Goal: Task Accomplishment & Management: Manage account settings

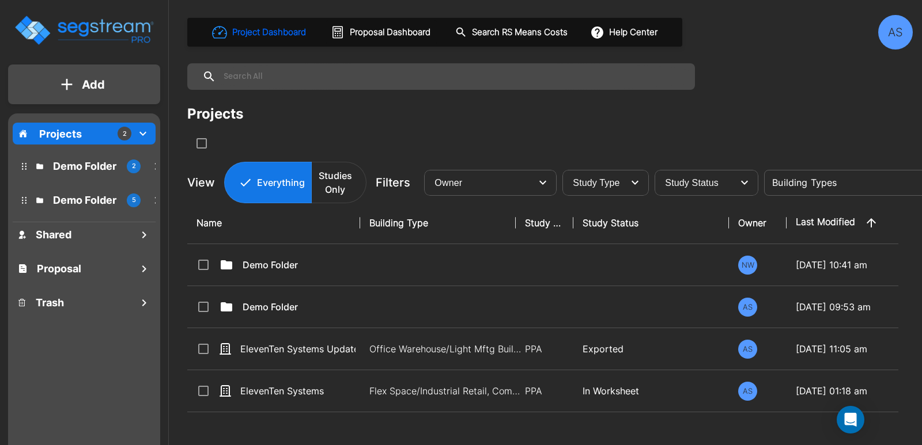
click at [894, 28] on div "AS" at bounding box center [895, 32] width 35 height 35
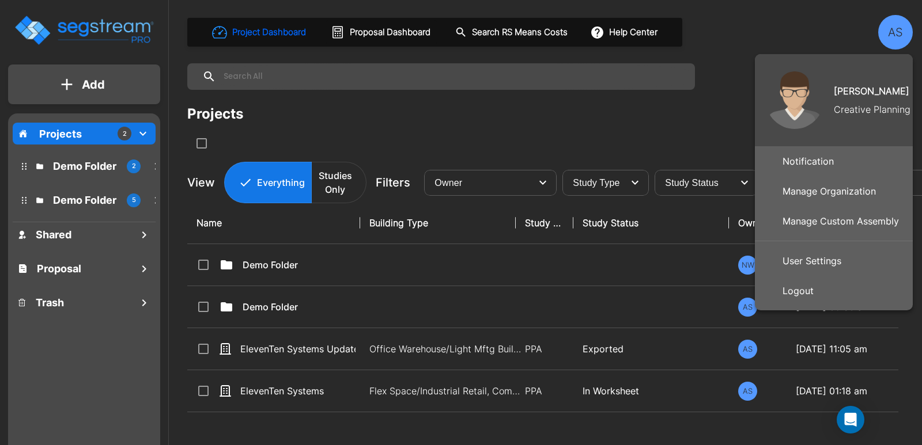
click at [819, 187] on p "Manage Organization" at bounding box center [829, 191] width 103 height 23
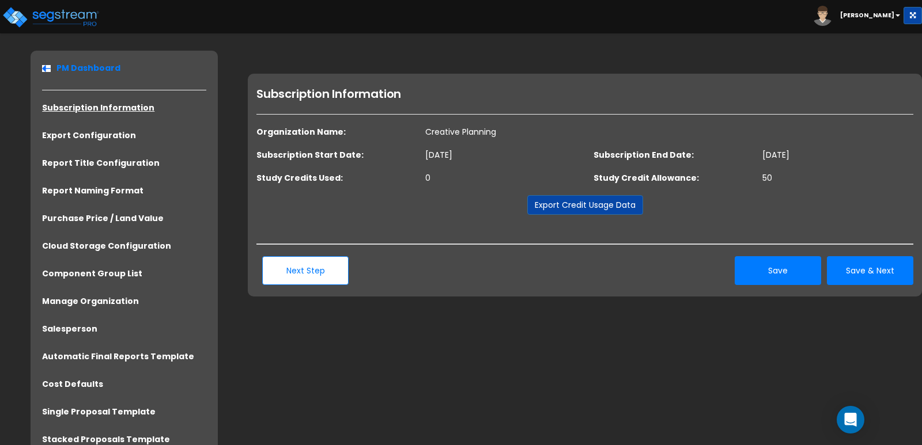
scroll to position [55, 0]
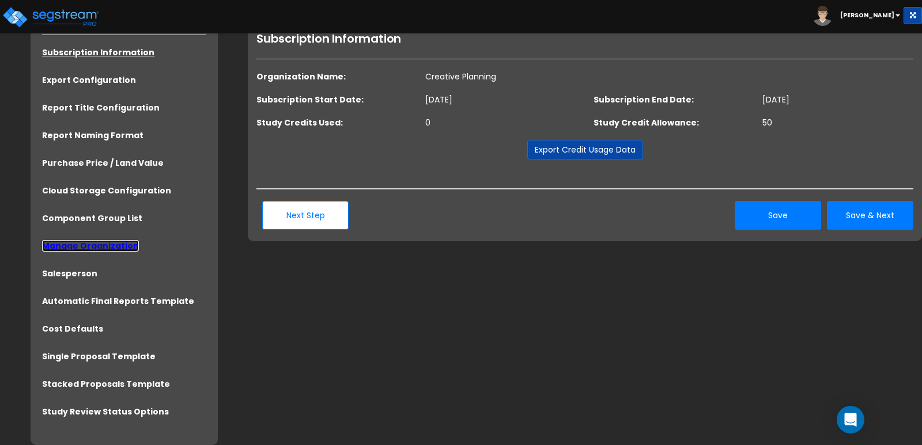
click at [115, 248] on link "Manage Organization" at bounding box center [90, 246] width 97 height 12
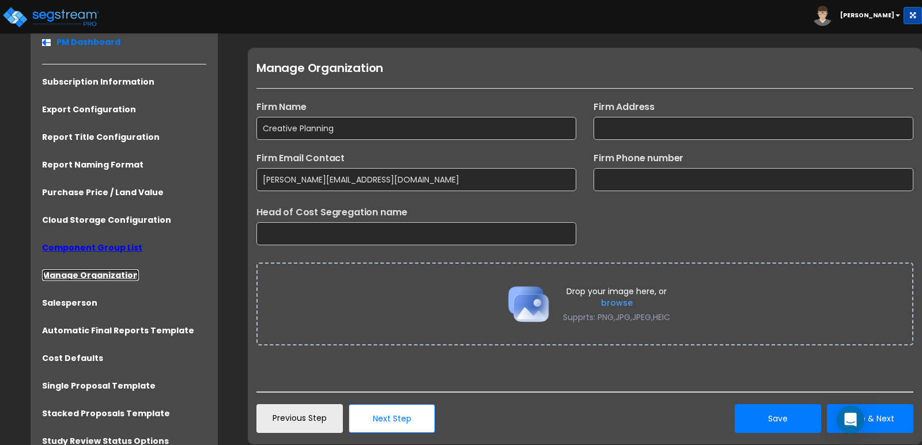
scroll to position [28, 0]
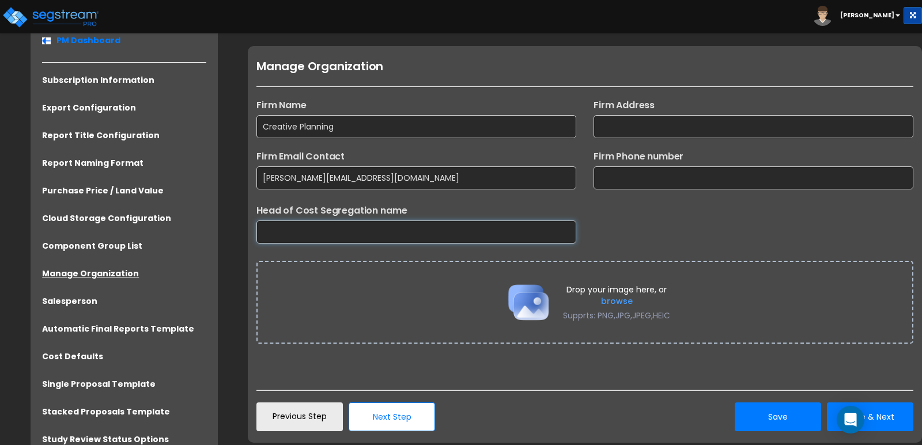
click at [408, 228] on input "text" at bounding box center [416, 232] width 320 height 23
type input "[PERSON_NAME]"
click at [625, 127] on input "text" at bounding box center [753, 126] width 320 height 23
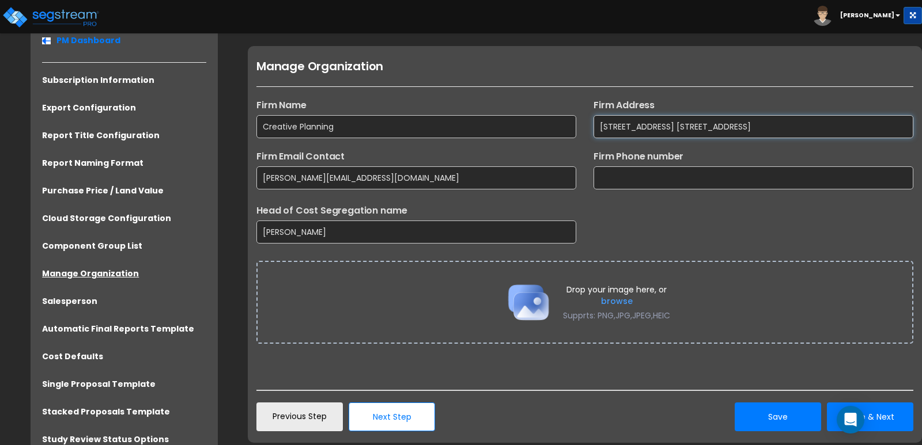
type input "3800 American Blvd. W., Suite 1000, Minneapolis, MN 55431"
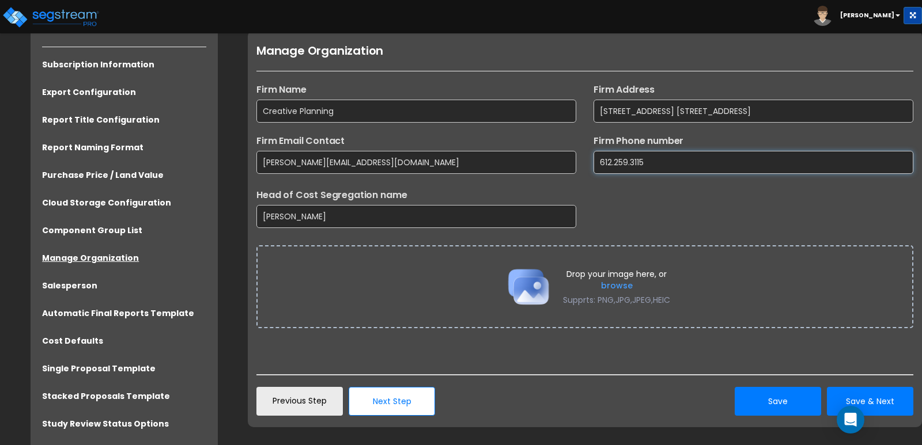
scroll to position [55, 0]
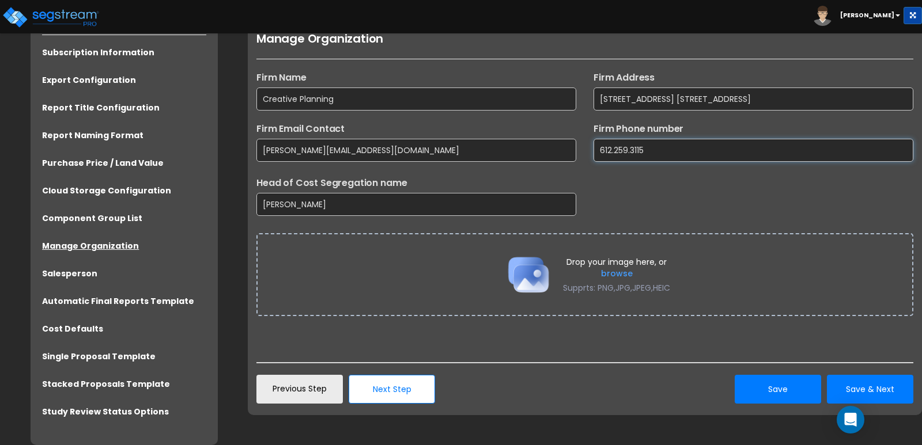
type input "612.259.3115"
click at [372, 256] on div "Drop your image here, or browse Supprts: PNG,JPG,JPEG,HEIC" at bounding box center [584, 274] width 657 height 83
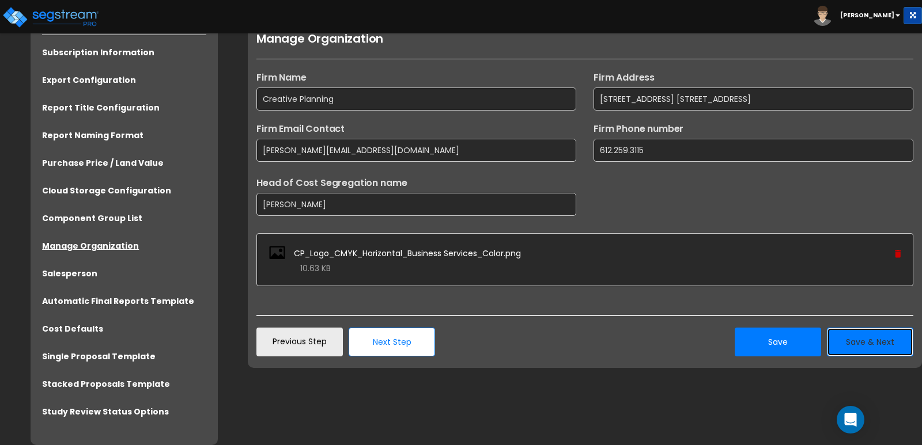
click at [864, 336] on button "Save & Next" at bounding box center [870, 342] width 86 height 29
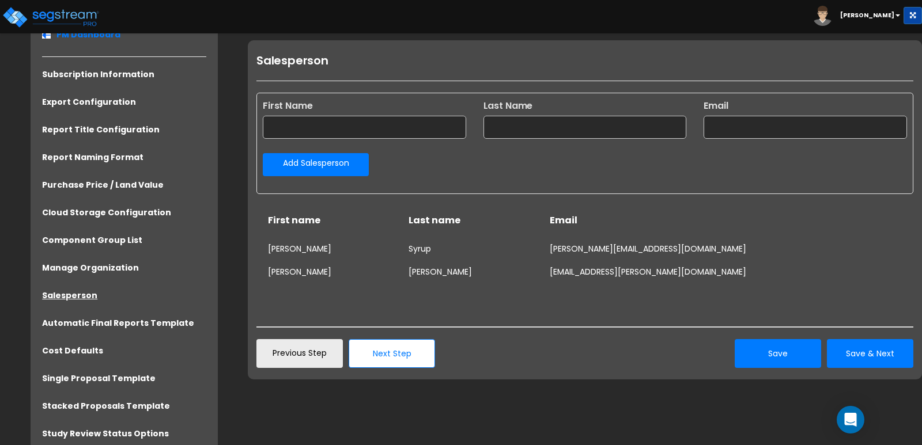
scroll to position [0, 0]
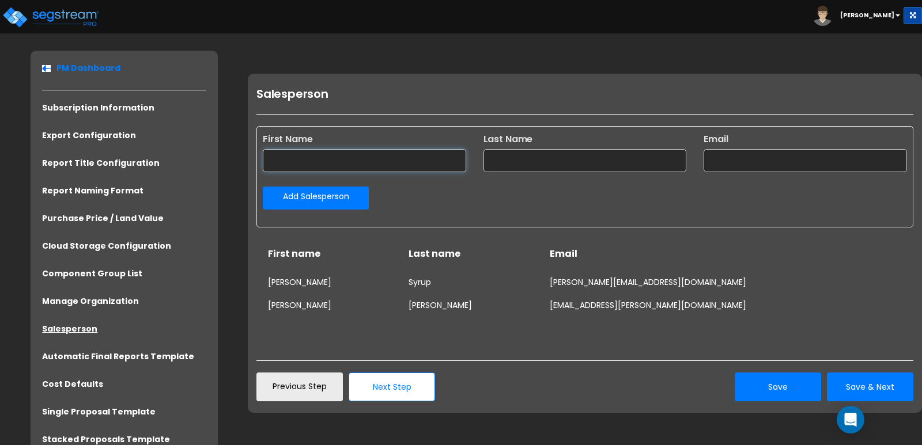
click at [334, 156] on input "text" at bounding box center [364, 160] width 203 height 23
type input "Kurt"
type input "Peterson"
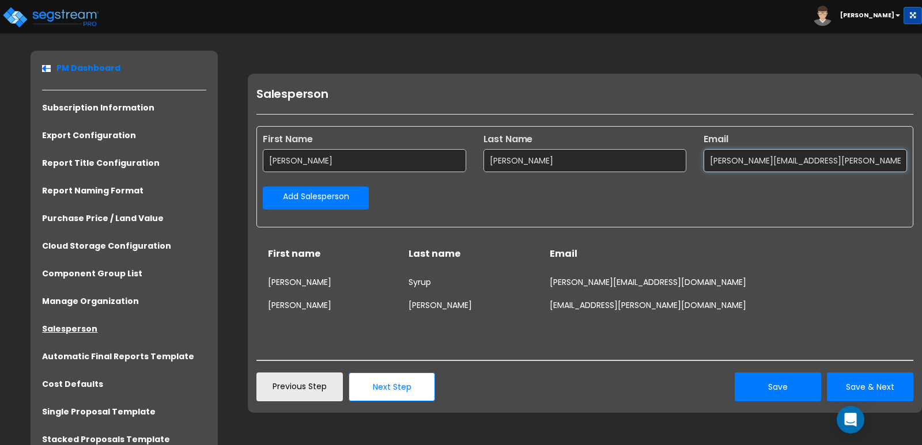
type input "kurt.peterson@creativeplanning.com"
click at [330, 204] on link "Add Salesperson" at bounding box center [316, 198] width 106 height 23
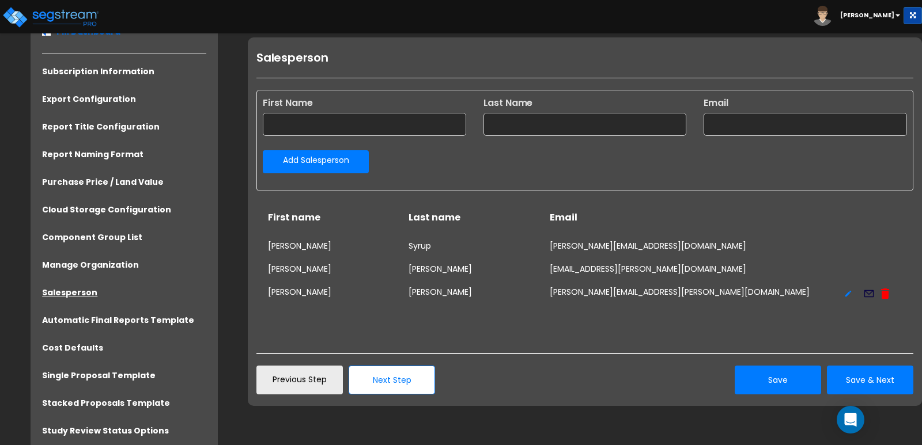
scroll to position [55, 0]
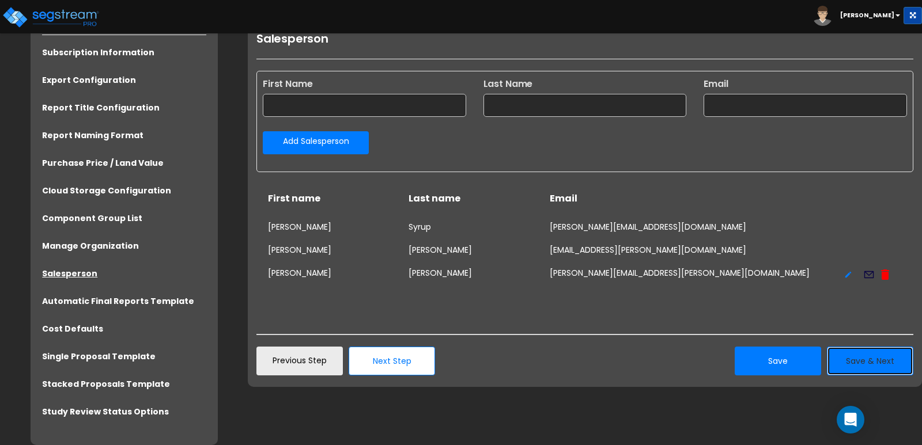
click at [849, 358] on button "Save & Next" at bounding box center [870, 361] width 86 height 29
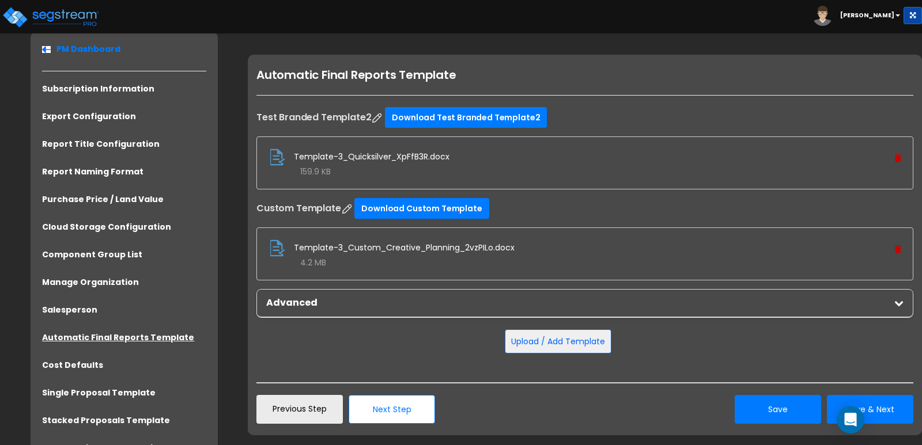
scroll to position [0, 0]
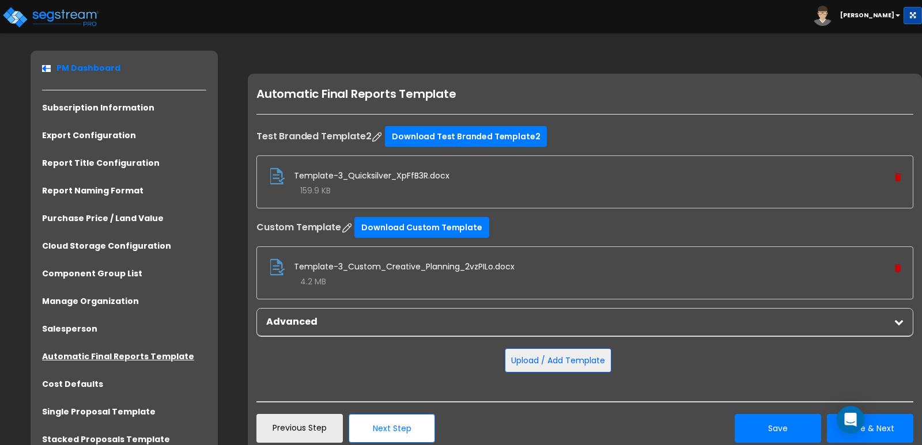
click at [900, 320] on icon at bounding box center [898, 321] width 9 height 9
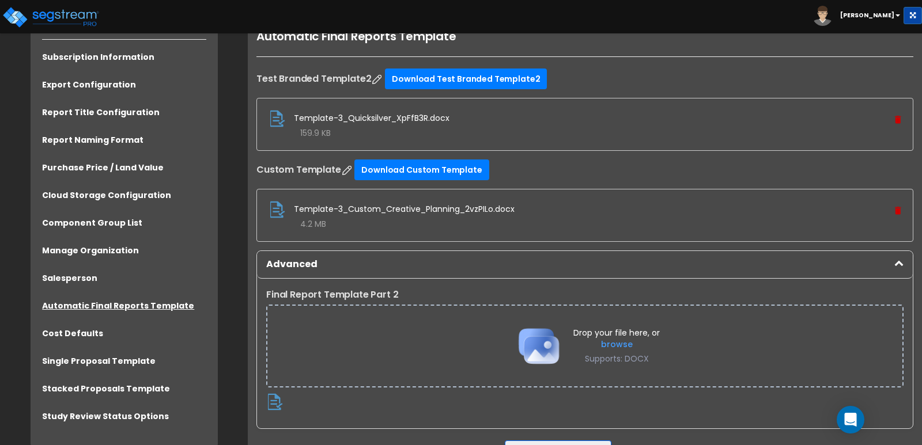
scroll to position [115, 0]
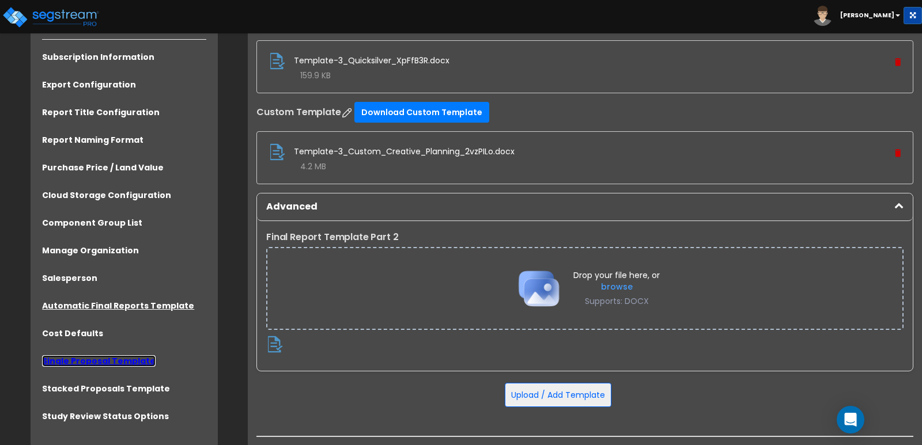
click at [71, 362] on link "Single Proposal Template" at bounding box center [98, 361] width 113 height 12
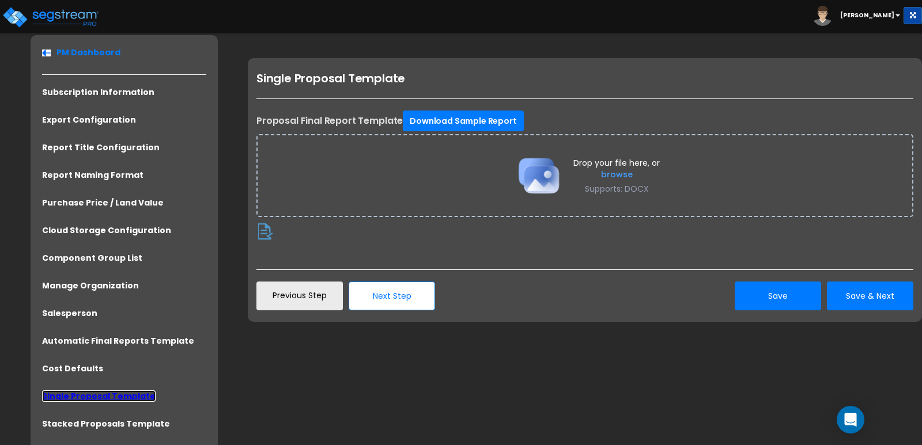
scroll to position [28, 0]
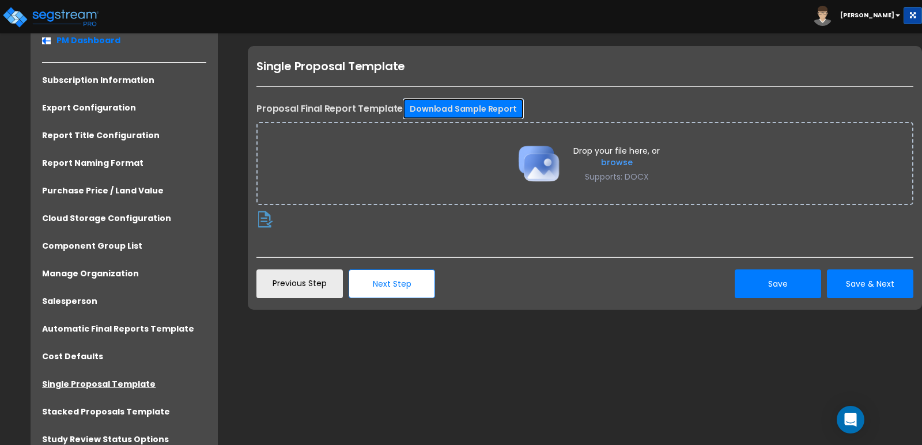
click at [493, 109] on link "Download Sample Report" at bounding box center [463, 109] width 120 height 21
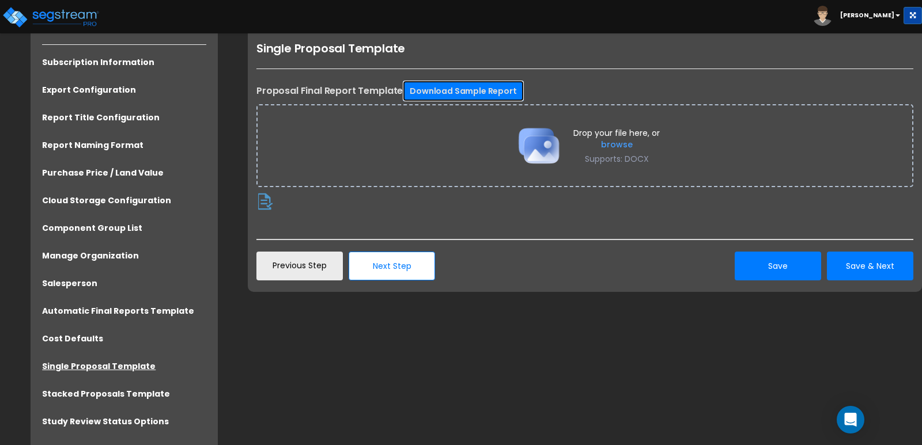
scroll to position [55, 0]
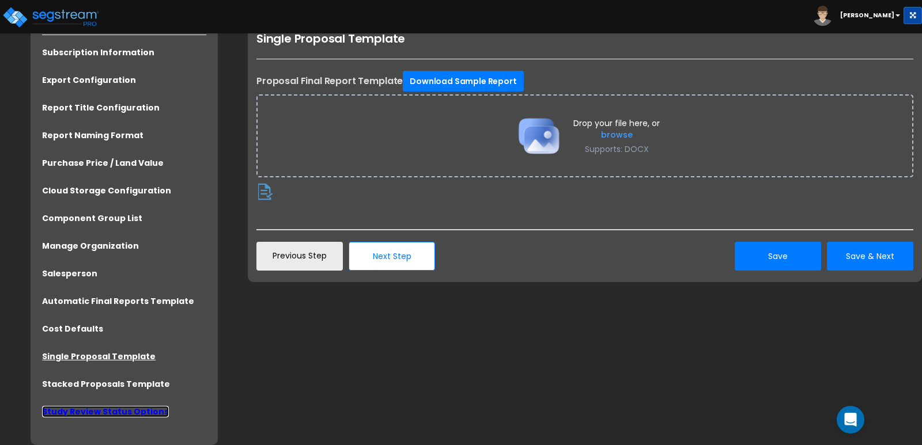
click at [101, 416] on link "Study Review Status Options" at bounding box center [105, 412] width 127 height 12
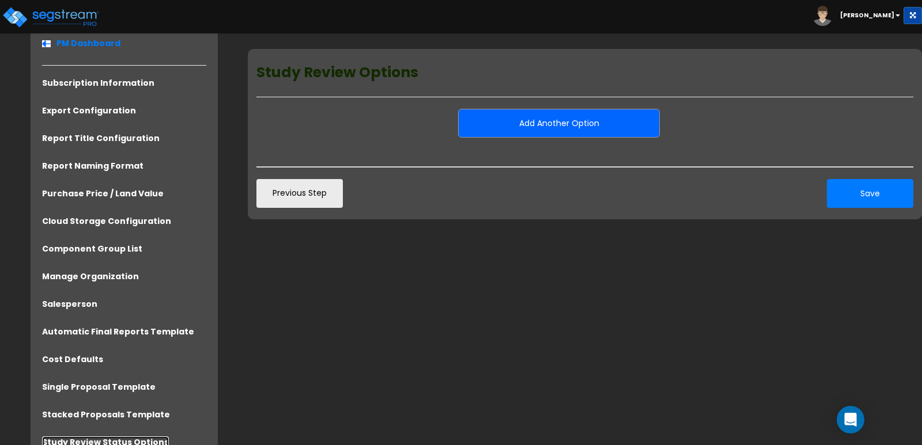
scroll to position [28, 0]
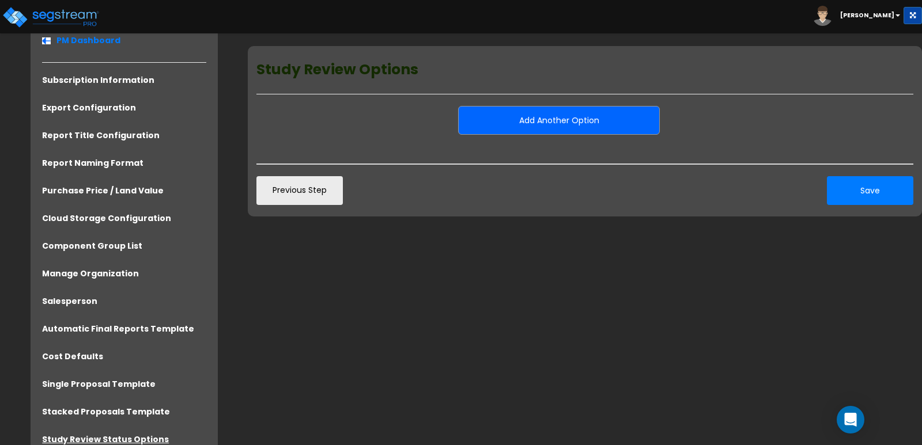
click at [574, 119] on button "Add Another Option" at bounding box center [559, 120] width 202 height 29
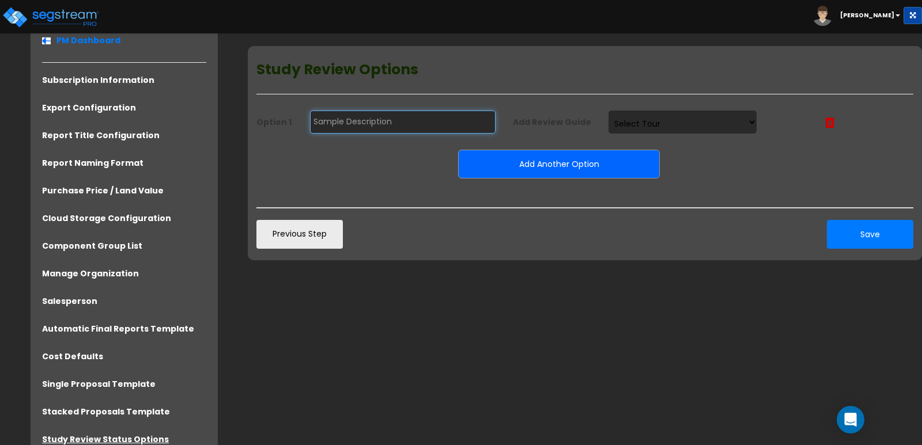
click at [396, 124] on input "text" at bounding box center [403, 122] width 186 height 23
click at [645, 123] on select "Select Tour" at bounding box center [682, 122] width 149 height 23
click at [413, 128] on input "text" at bounding box center [403, 122] width 186 height 23
click at [683, 126] on select "Select Tour" at bounding box center [682, 122] width 149 height 23
click at [319, 233] on link "Previous Step" at bounding box center [299, 234] width 86 height 29
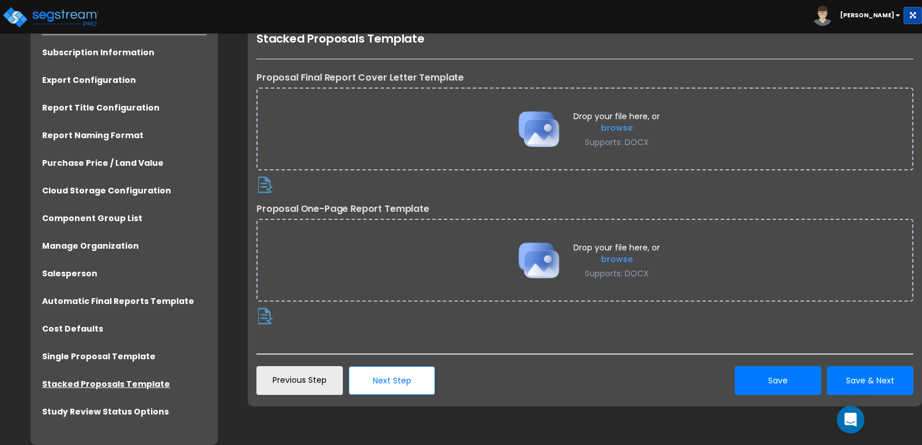
scroll to position [0, 0]
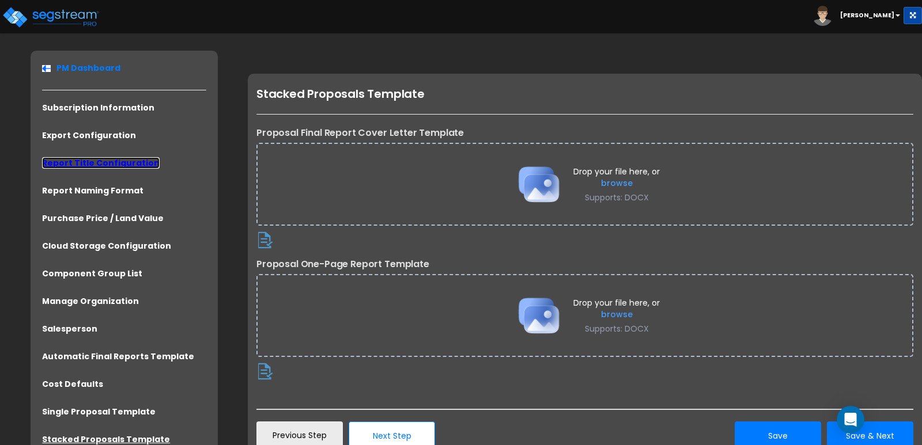
click at [95, 163] on link "Report Title Configuration" at bounding box center [101, 163] width 118 height 12
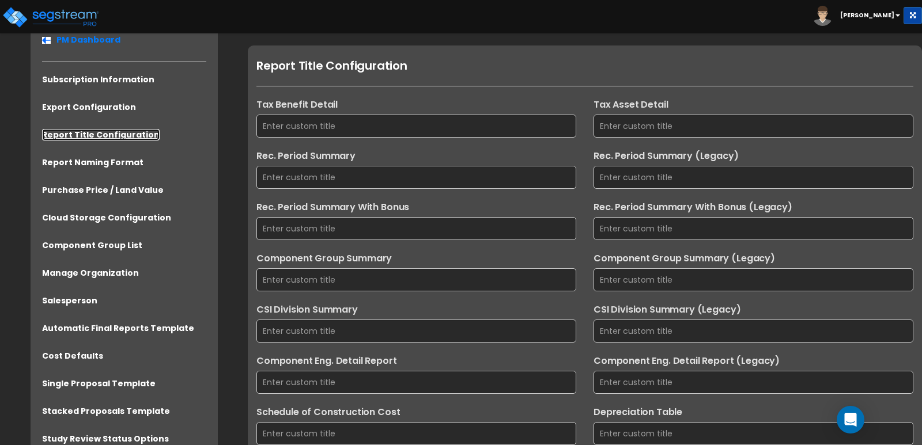
scroll to position [23, 0]
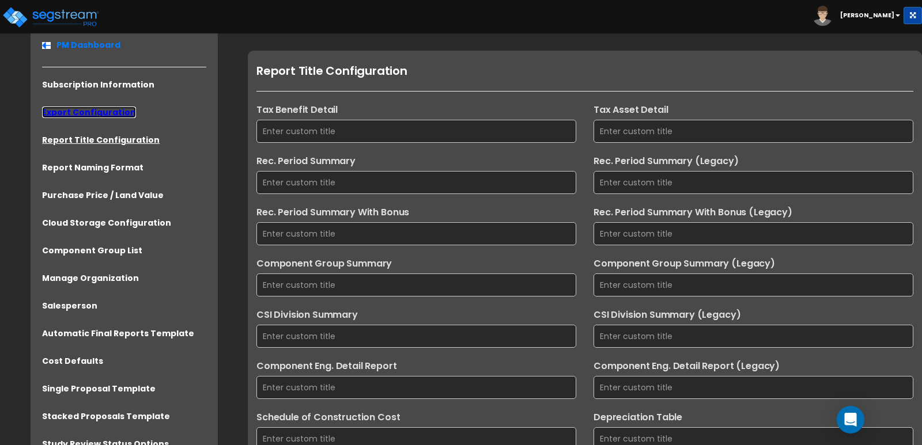
click at [77, 116] on link "Export Configuration" at bounding box center [89, 113] width 94 height 12
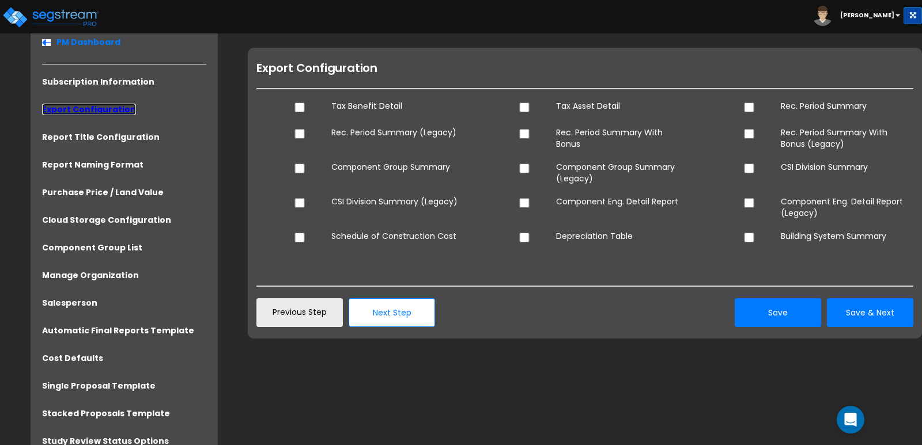
scroll to position [28, 0]
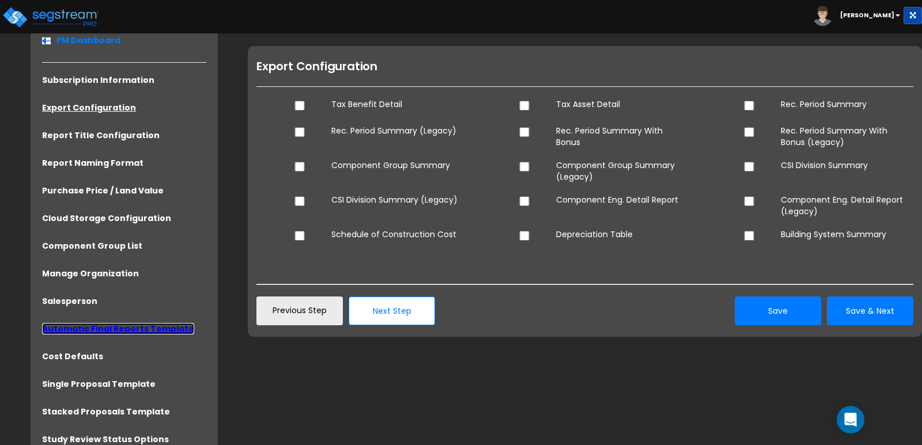
click at [104, 329] on link "Automatic Final Reports Template" at bounding box center [118, 329] width 152 height 12
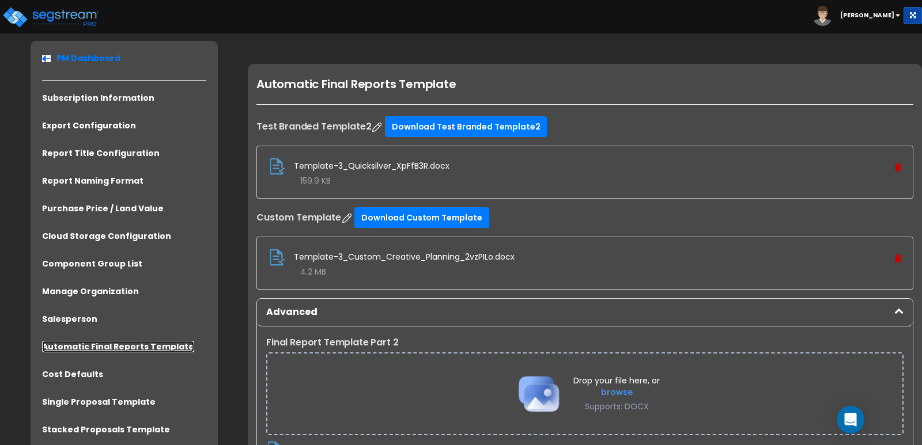
scroll to position [0, 0]
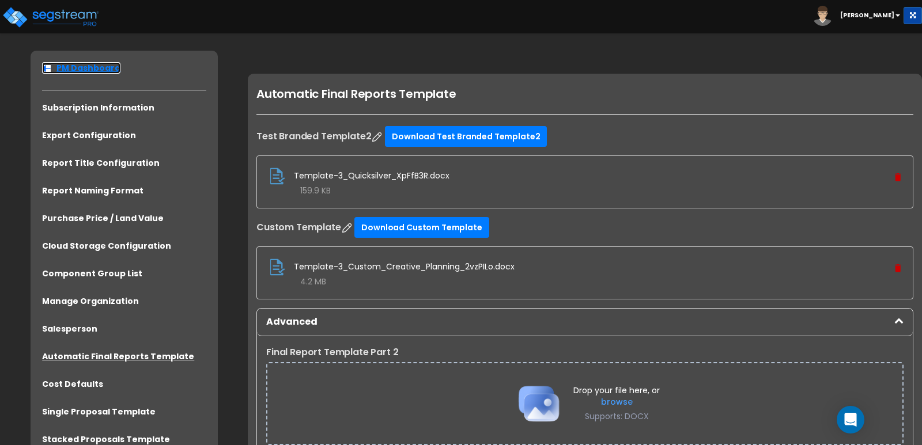
click at [75, 71] on link "PM Dashboard" at bounding box center [81, 68] width 78 height 12
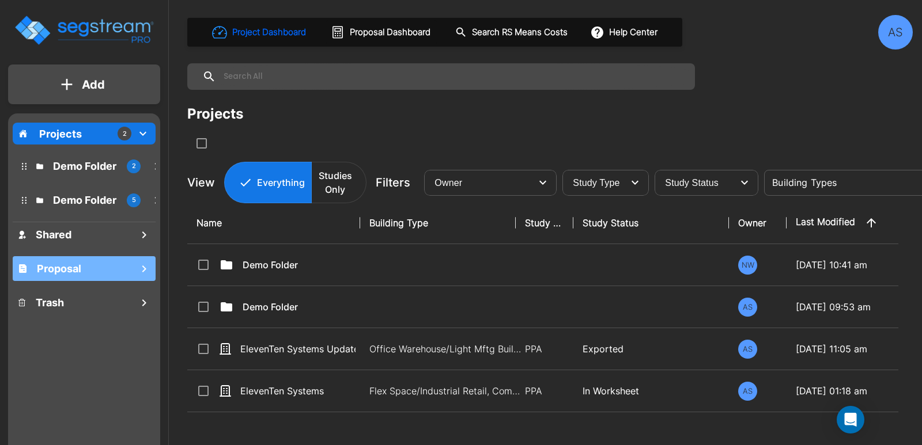
click at [75, 273] on h1 "Proposal" at bounding box center [59, 269] width 44 height 16
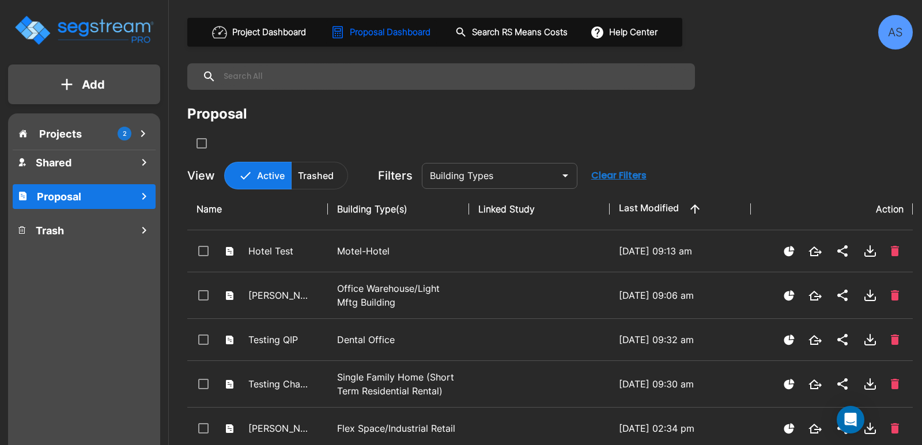
click at [78, 88] on button "Add" at bounding box center [84, 84] width 152 height 33
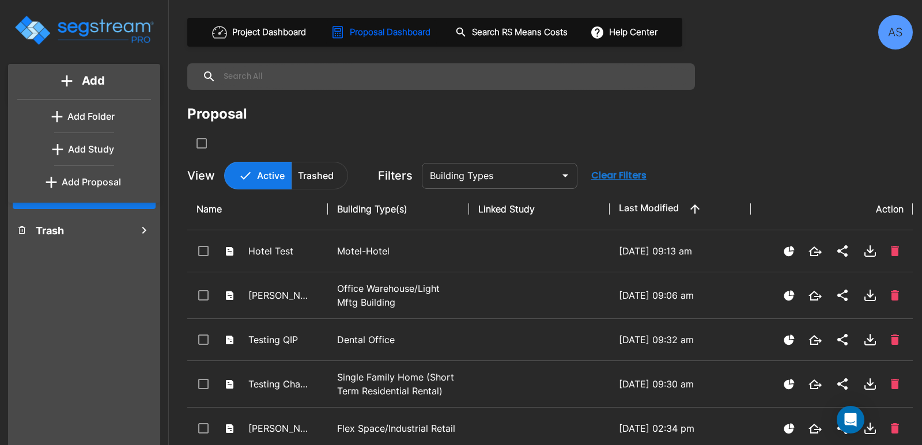
click at [81, 180] on p "Add Proposal" at bounding box center [91, 182] width 59 height 14
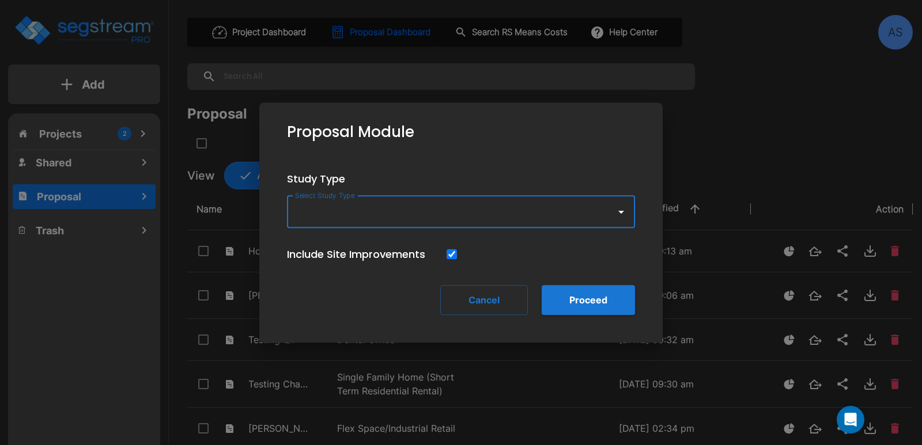
click at [398, 213] on input "Select Study Type" at bounding box center [448, 212] width 313 height 22
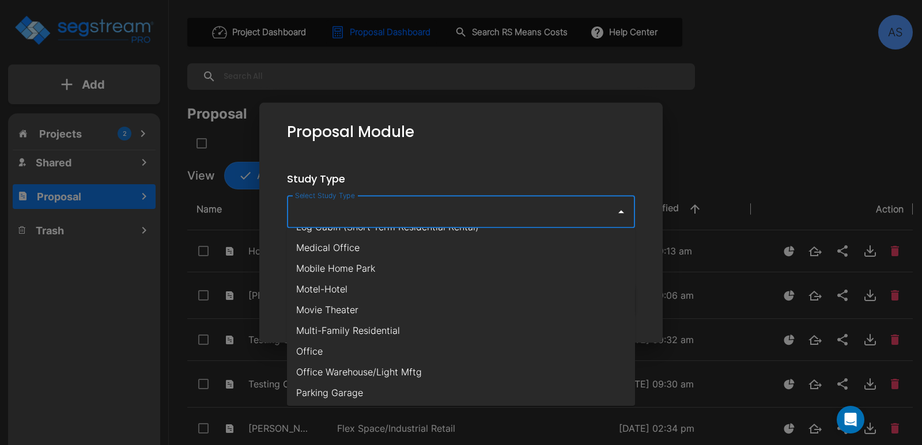
scroll to position [634, 0]
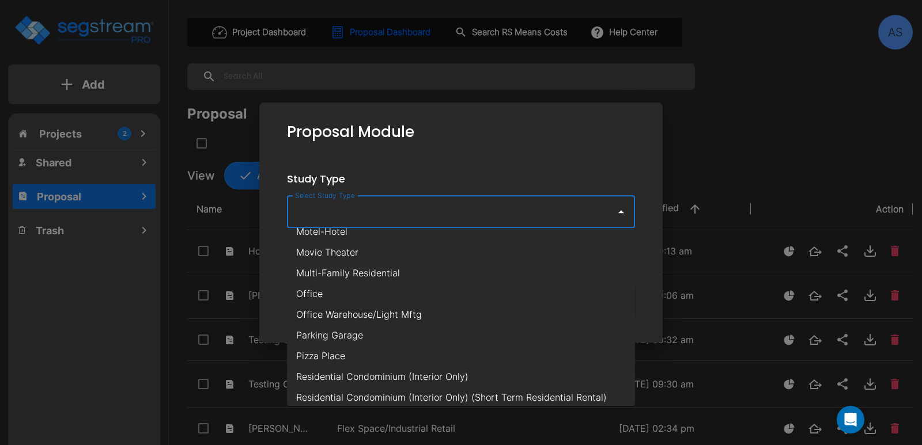
click at [327, 313] on li "Office Warehouse/Light Mftg" at bounding box center [461, 314] width 348 height 21
type input "Office Warehouse/Light Mftg"
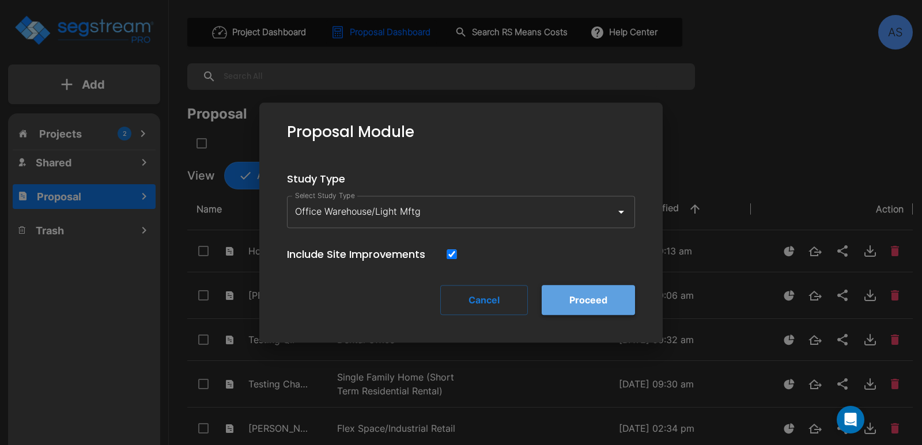
click at [601, 306] on button "Proceed" at bounding box center [588, 300] width 93 height 30
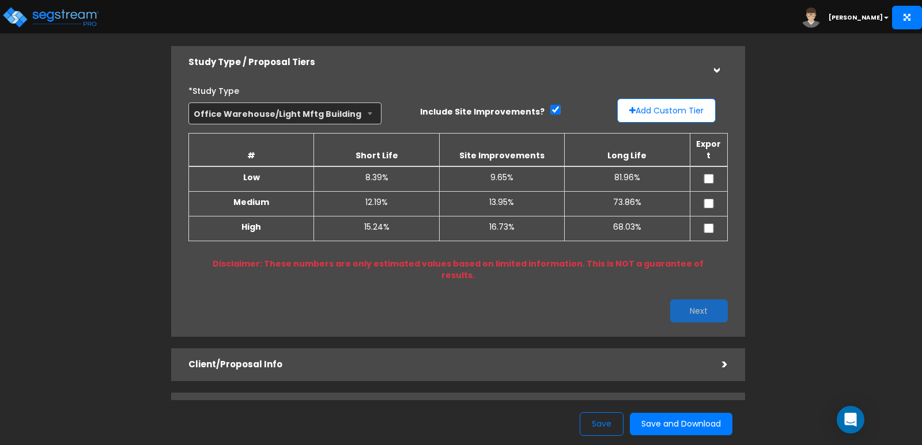
scroll to position [58, 0]
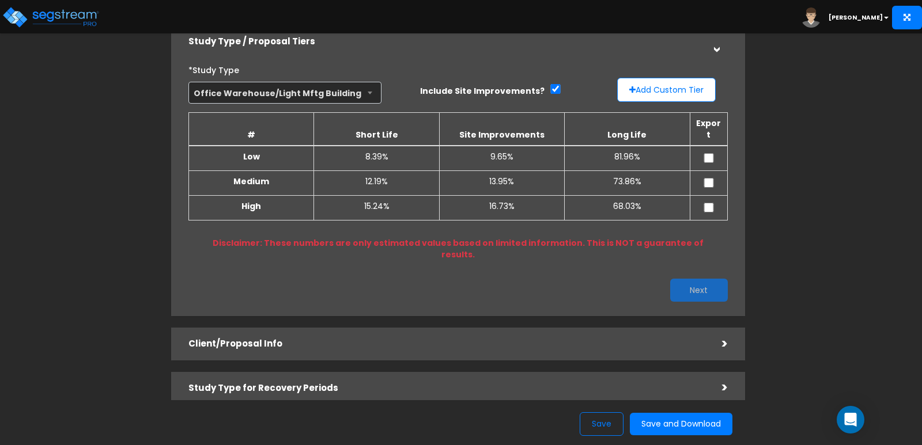
click at [427, 334] on div "Client/Proposal Info" at bounding box center [446, 344] width 516 height 21
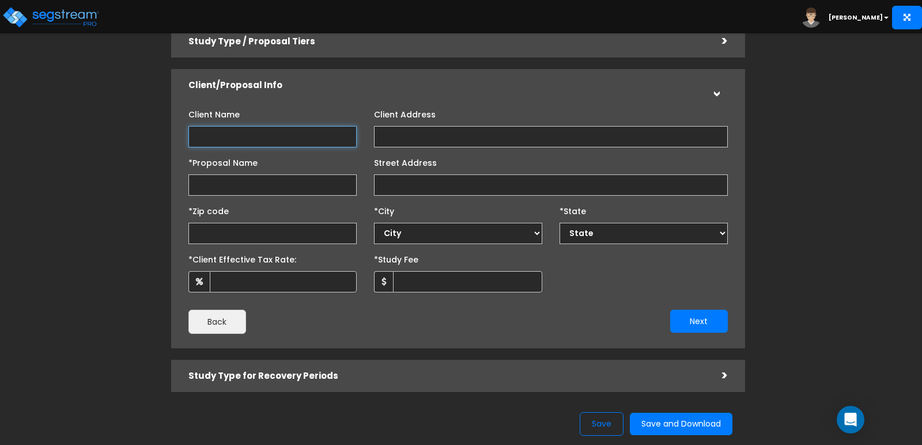
click at [255, 140] on input "Client Name" at bounding box center [272, 136] width 168 height 21
click at [230, 130] on input "Client Name" at bounding box center [272, 136] width 168 height 21
type input "m"
type input "Mies Real Estate Holdings, LLC"
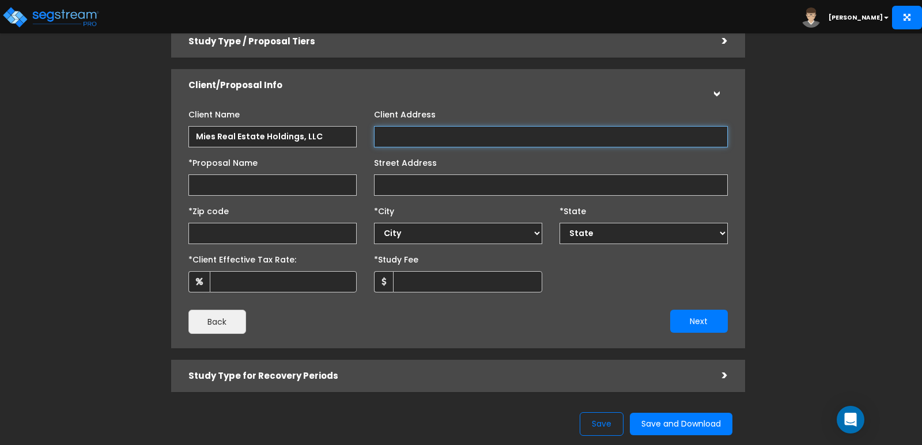
click at [395, 135] on input "Client Address" at bounding box center [551, 136] width 354 height 21
type input "[STREET_ADDRESS][US_STATE]"
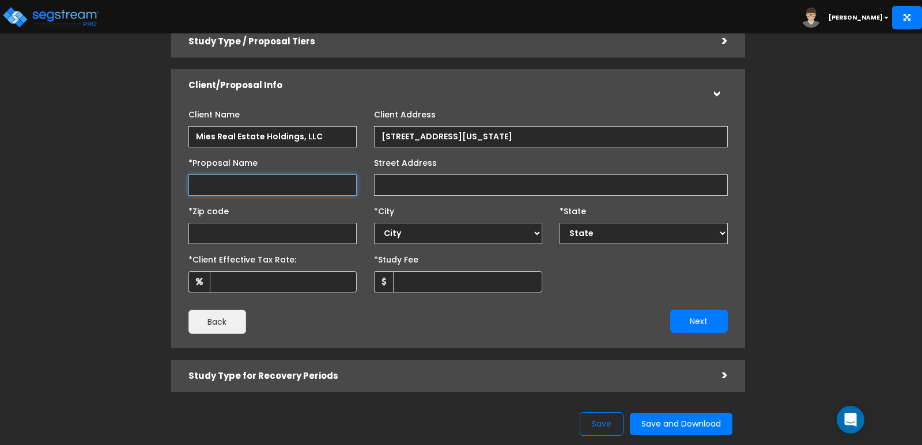
click at [249, 181] on input "*Proposal Name" at bounding box center [272, 185] width 168 height 21
type input "Mies Family Foods"
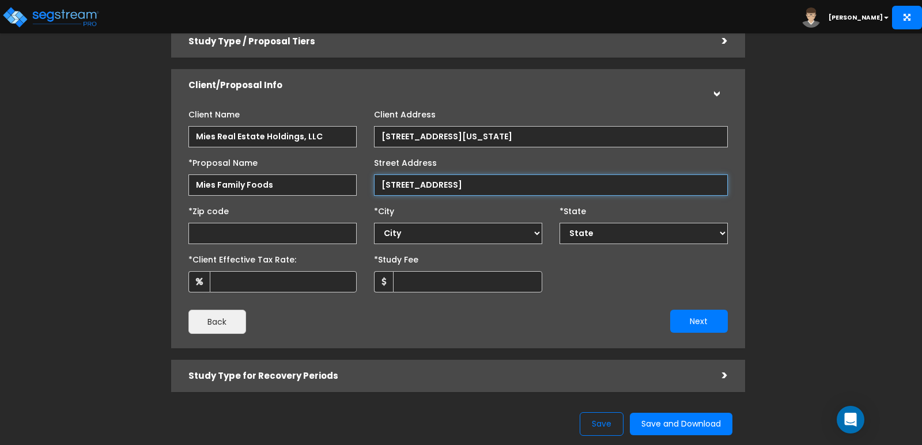
type input "[STREET_ADDRESS]"
select select "National Average"
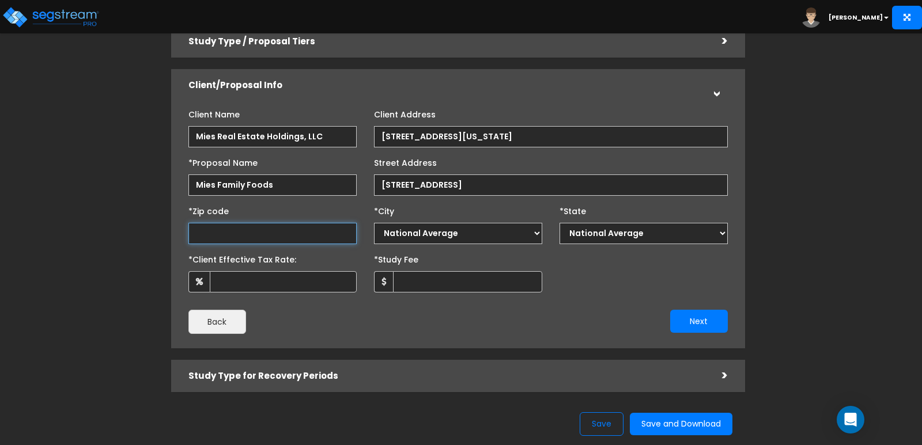
click at [250, 233] on input "text" at bounding box center [272, 233] width 168 height 21
type input "66"
select select "KS"
type input "66111"
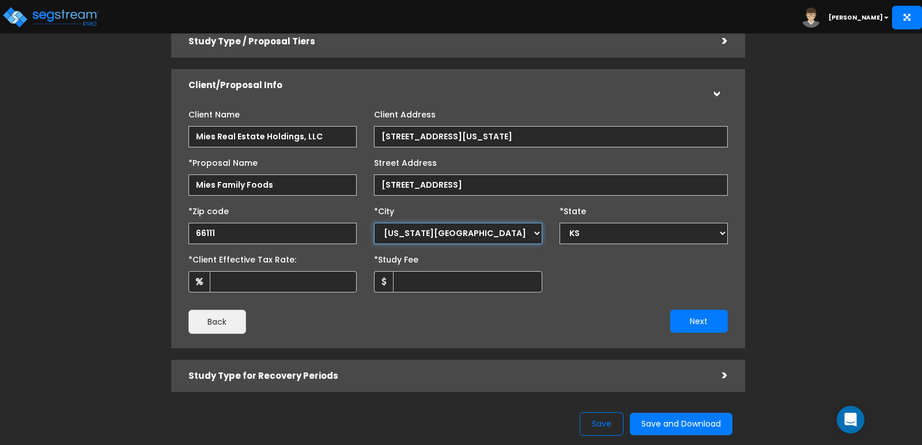
select select "[US_STATE][GEOGRAPHIC_DATA]"
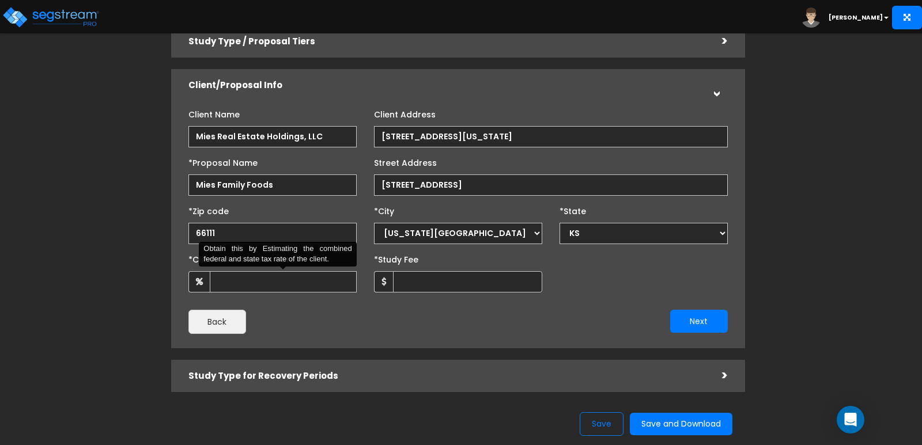
click at [281, 293] on div "Client Name Mies Real Estate Holdings, LLC Client Address" at bounding box center [457, 219] width 539 height 229
click at [278, 286] on input "*Client Effective Tax Rate:" at bounding box center [283, 281] width 147 height 21
type input "37"
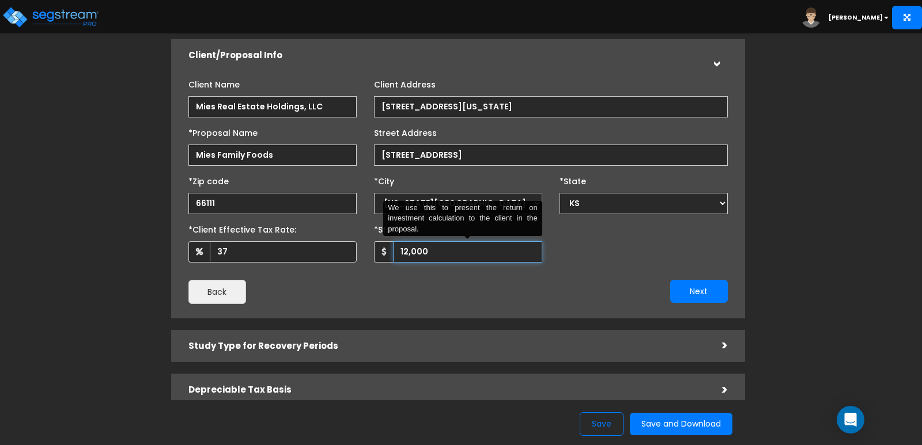
scroll to position [115, 0]
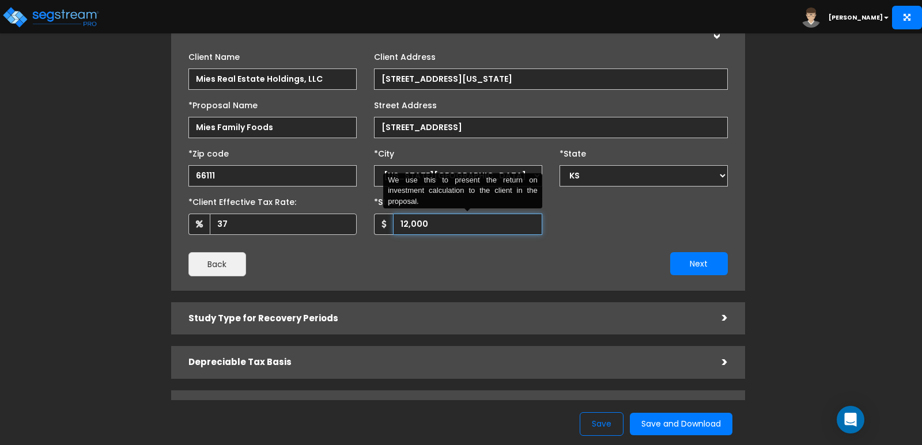
type input "12,000"
click at [721, 318] on div ">" at bounding box center [716, 318] width 23 height 18
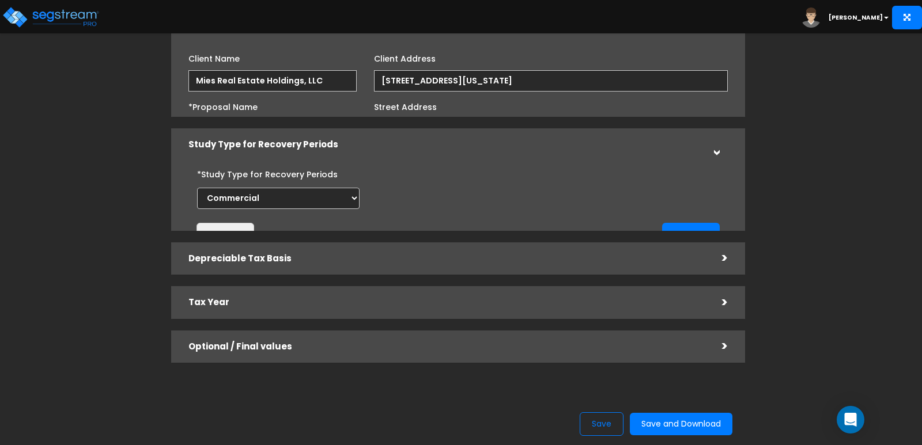
scroll to position [89, 0]
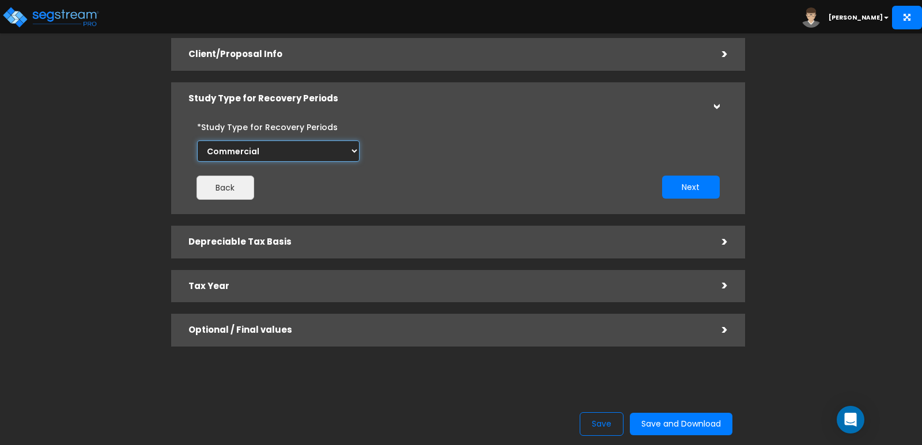
click at [354, 150] on select "Commercial Residential" at bounding box center [278, 151] width 162 height 21
click at [678, 186] on button "Next" at bounding box center [691, 187] width 58 height 23
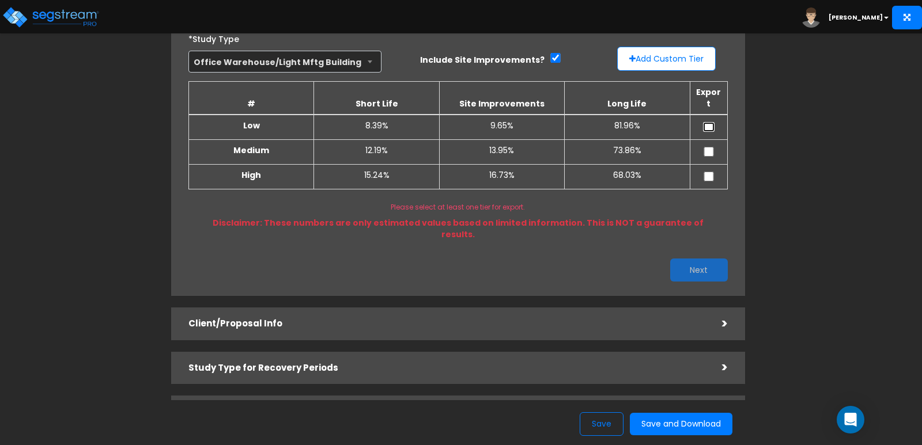
click at [707, 122] on input "checkbox" at bounding box center [709, 127] width 12 height 10
checkbox input "true"
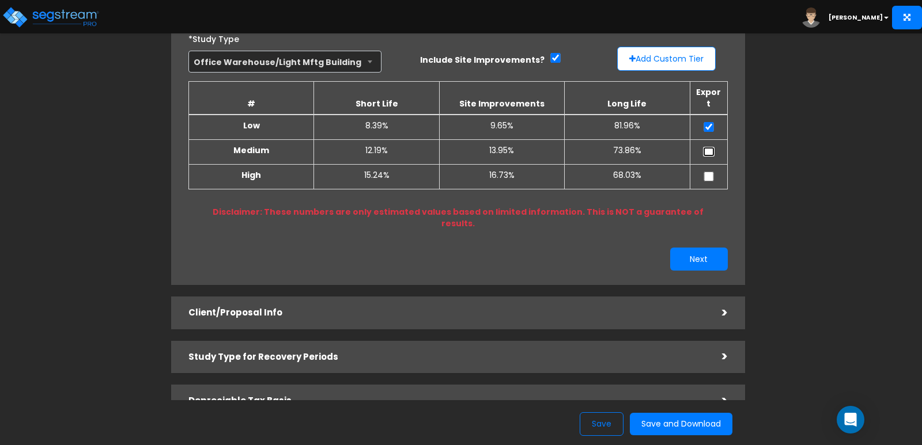
click at [708, 147] on input "checkbox" at bounding box center [709, 152] width 12 height 10
checkbox input "true"
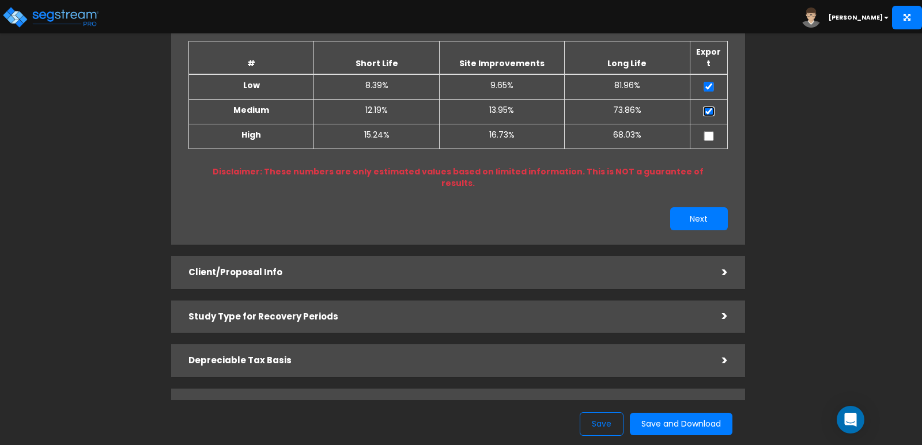
scroll to position [225, 0]
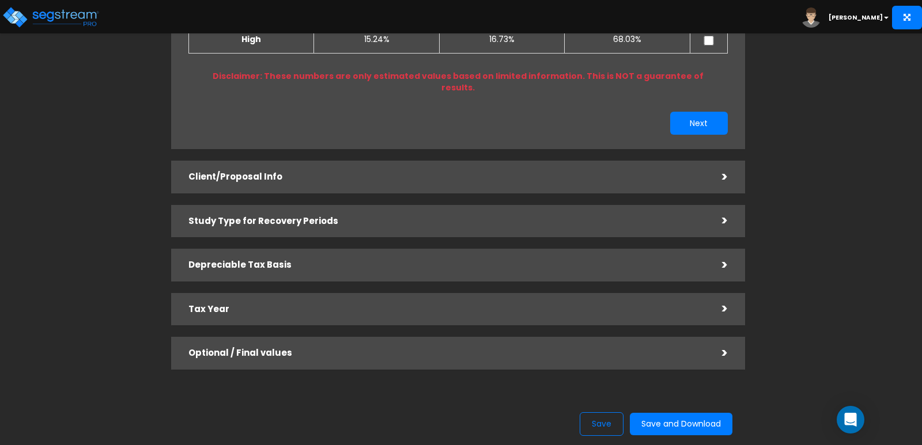
click at [723, 256] on div ">" at bounding box center [716, 265] width 23 height 18
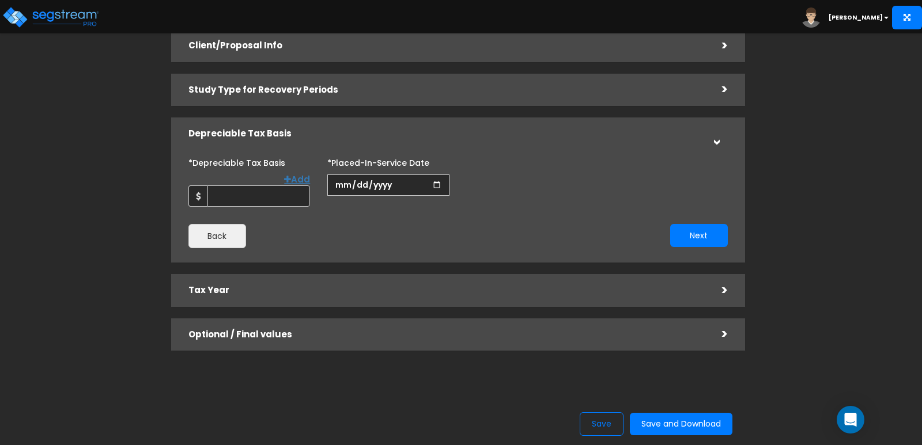
scroll to position [90, 0]
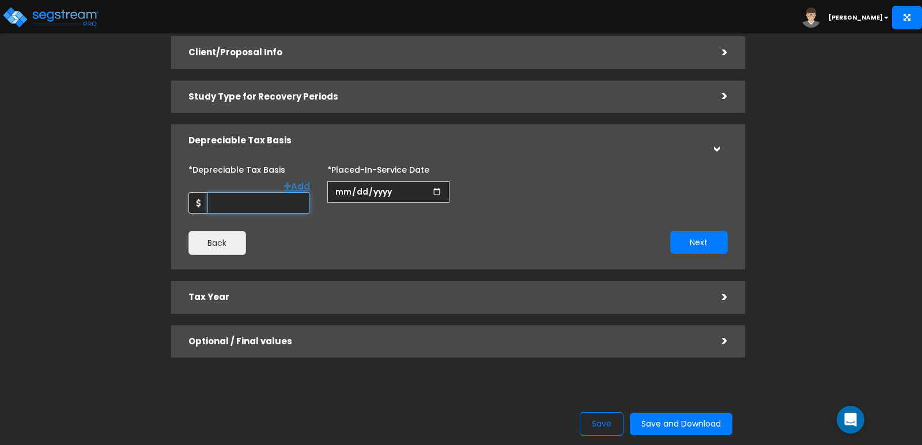
click at [262, 193] on input "*Depreciable Tax Basis" at bounding box center [258, 202] width 103 height 21
click at [228, 192] on input "*Depreciable Tax Basis" at bounding box center [258, 202] width 103 height 21
type input "14,793,692"
click at [388, 190] on input "date" at bounding box center [388, 191] width 122 height 21
click at [342, 188] on input "date" at bounding box center [388, 191] width 122 height 21
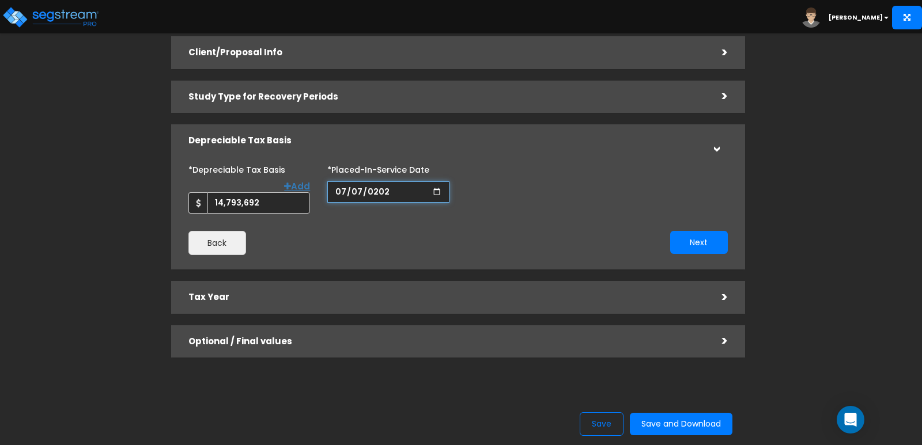
type input "2025-07-07"
click at [481, 188] on input "*Purchase/Contract Date" at bounding box center [528, 191] width 122 height 21
type input "2024-06-01"
click at [686, 233] on button "Next" at bounding box center [699, 242] width 58 height 23
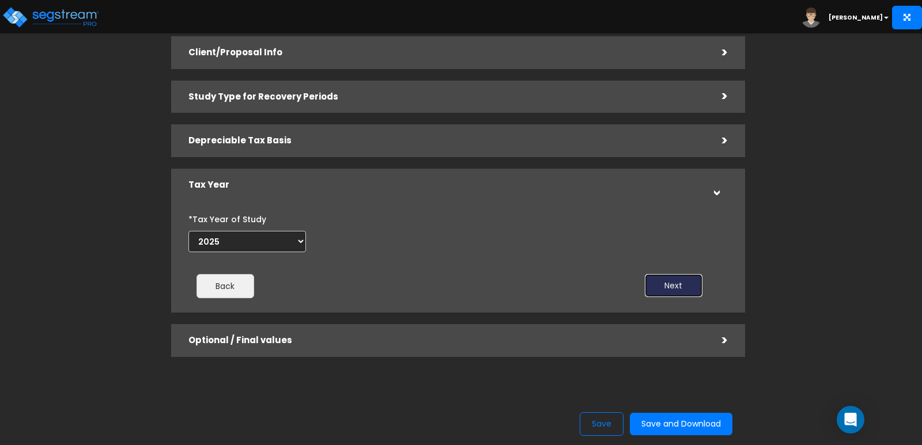
click at [672, 281] on button "Next" at bounding box center [674, 285] width 58 height 23
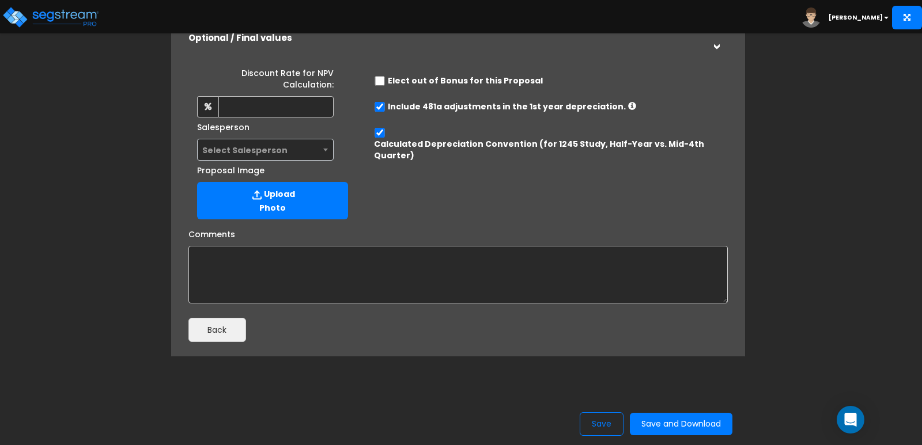
scroll to position [291, 0]
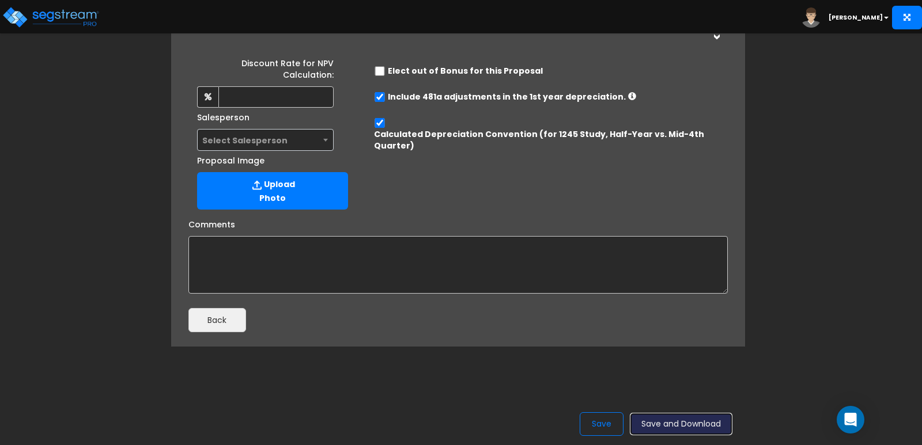
click at [706, 426] on button "Save and Download" at bounding box center [681, 424] width 103 height 22
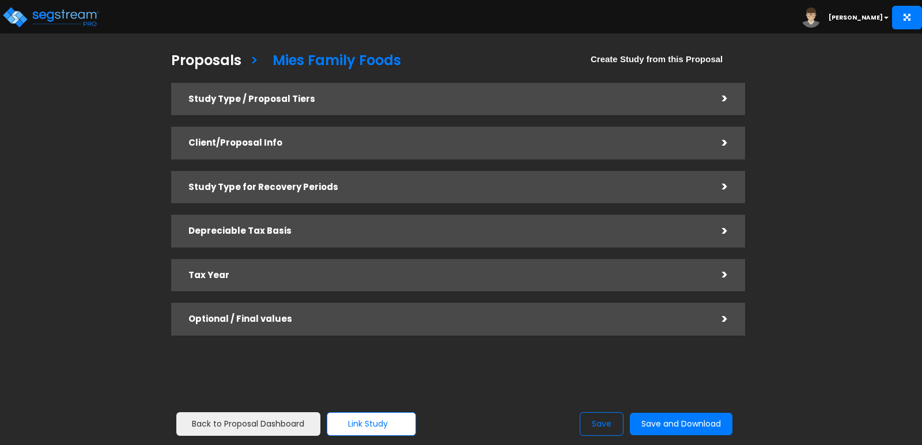
checkbox input "true"
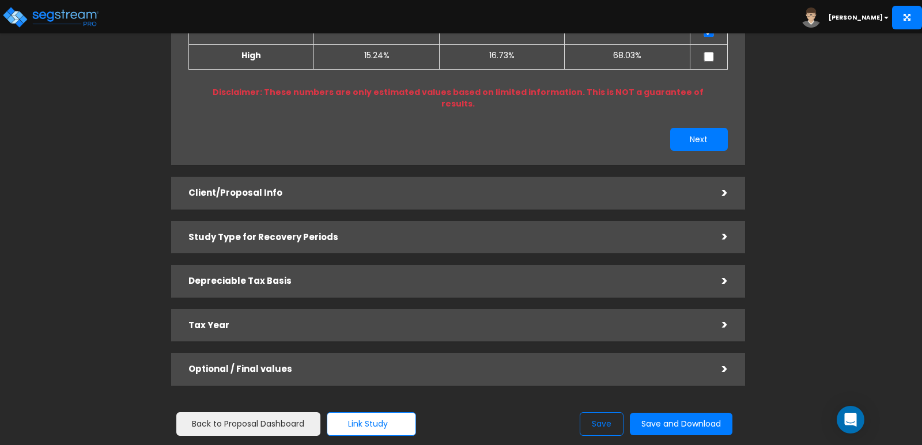
scroll to position [225, 0]
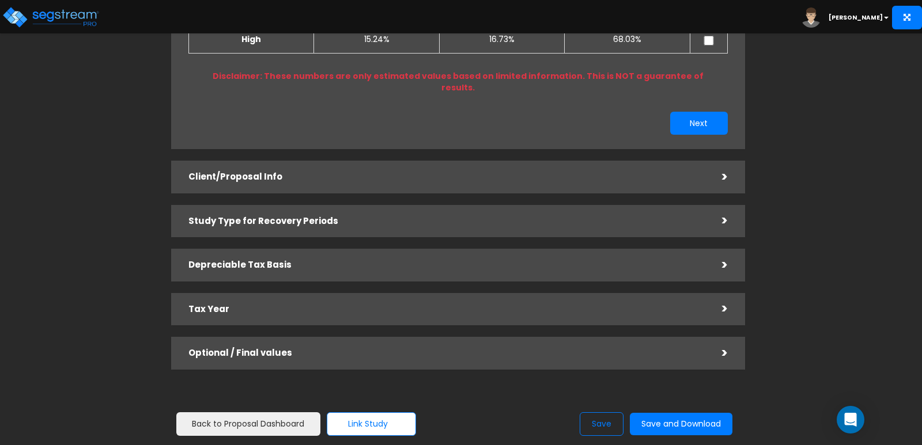
click at [723, 345] on div ">" at bounding box center [716, 354] width 23 height 18
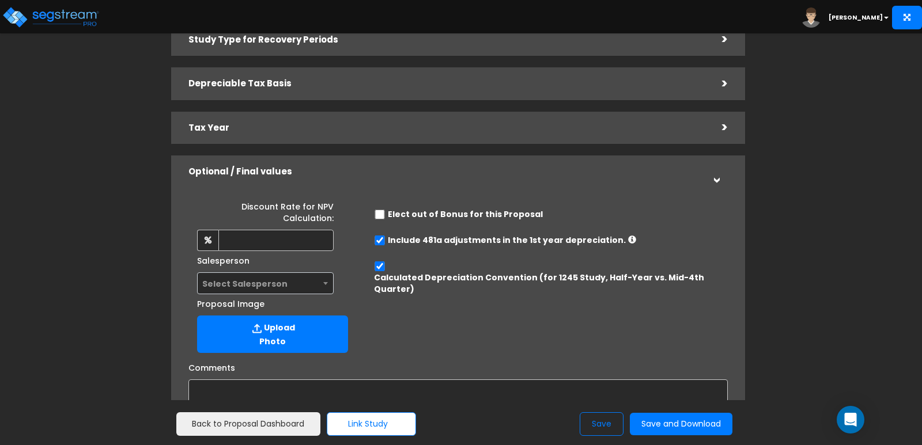
scroll to position [145, 0]
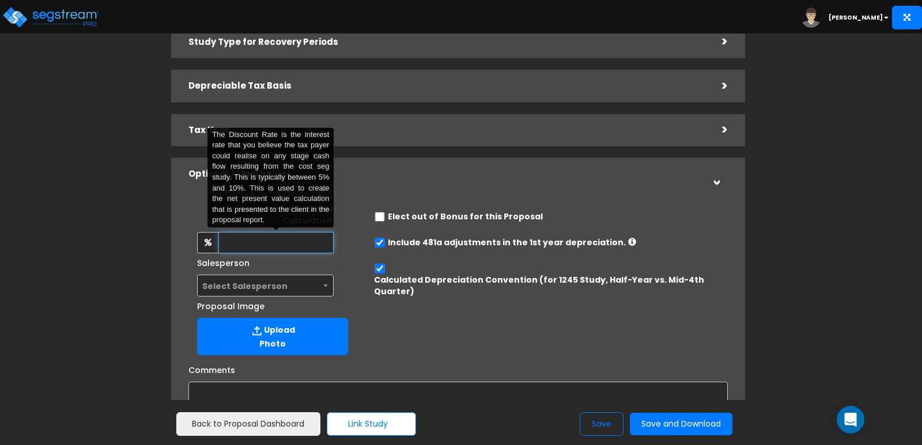
click at [322, 243] on input "text" at bounding box center [276, 242] width 116 height 21
type input "8"
click at [501, 321] on div "Discount Rate for NPV Calculation: 8 The Discount Rate is the interest rate tha…" at bounding box center [458, 277] width 557 height 167
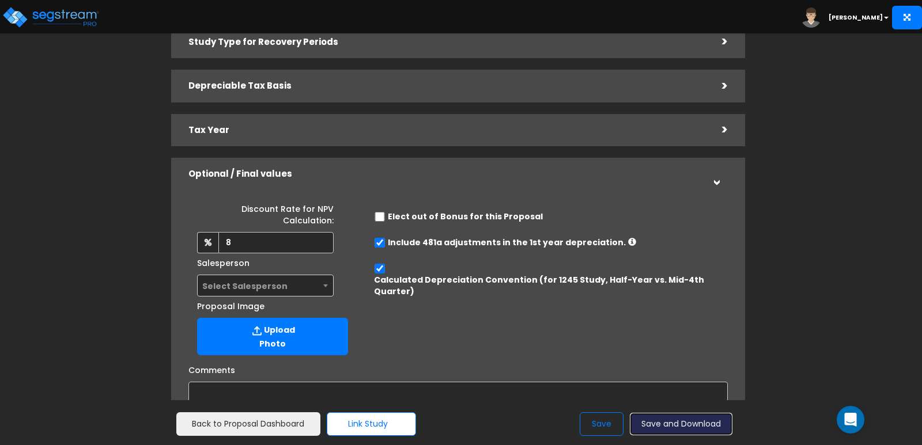
click at [683, 425] on button "Save and Download" at bounding box center [681, 424] width 103 height 22
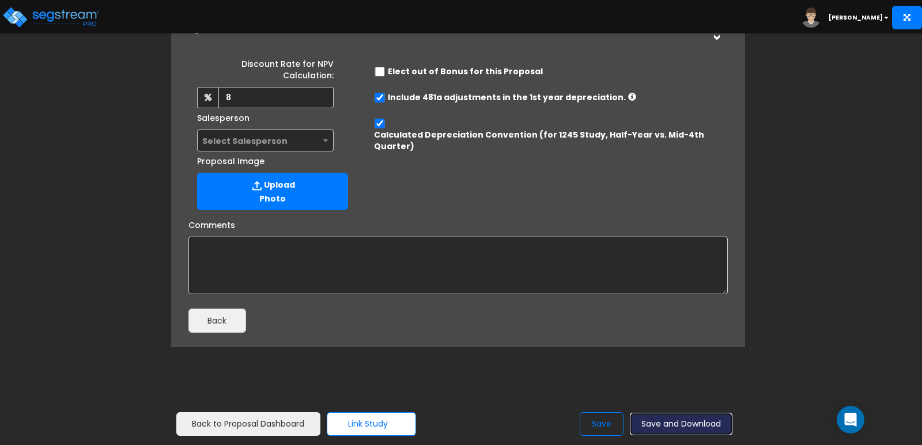
scroll to position [291, 0]
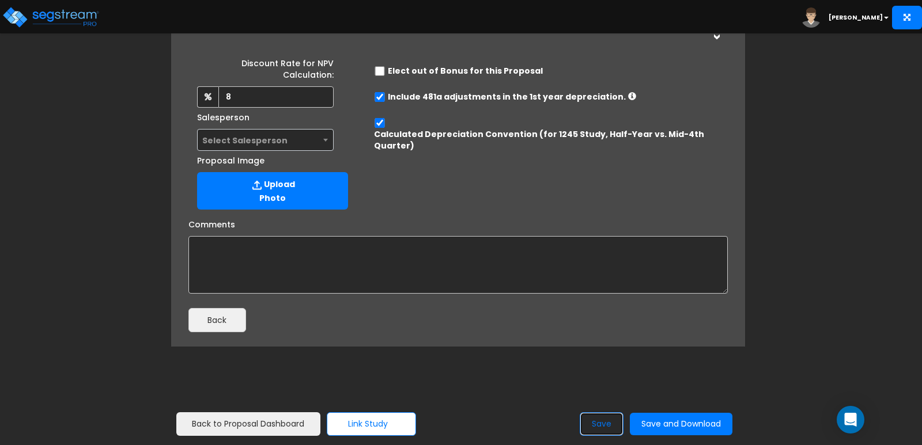
click at [604, 426] on button "Save" at bounding box center [602, 424] width 44 height 24
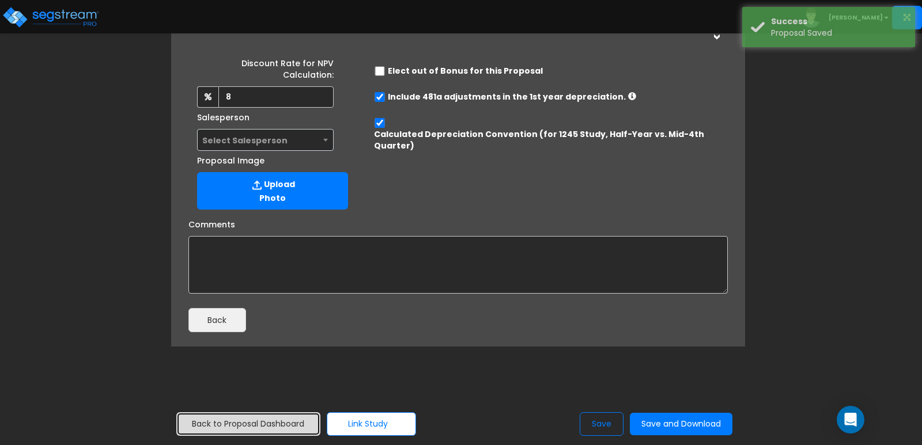
click at [290, 420] on link "Back to Proposal Dashboard" at bounding box center [248, 424] width 144 height 24
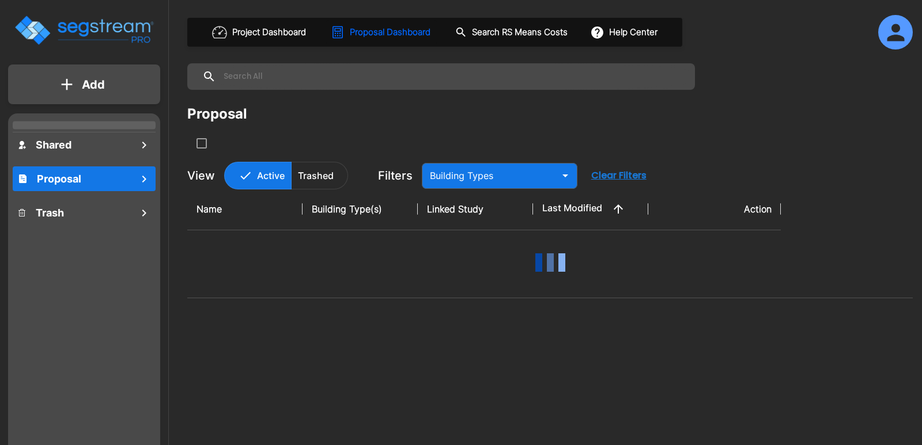
type input "Flex Space/Industrial Retail"
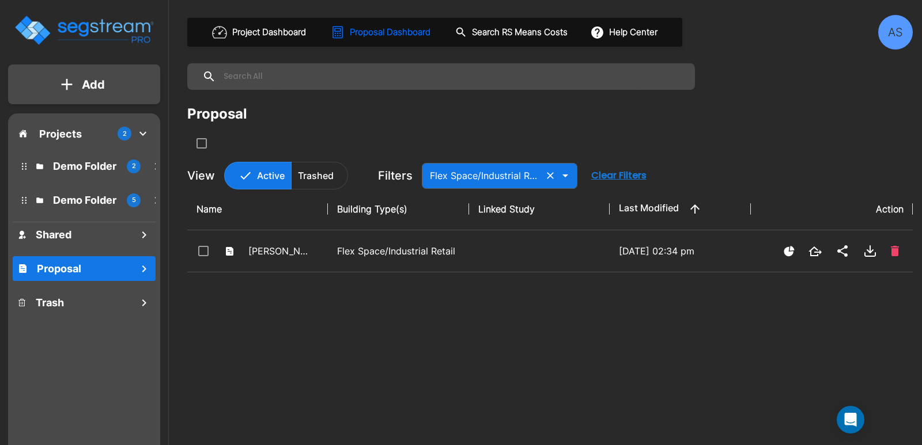
click at [547, 177] on icon "Clear" at bounding box center [550, 176] width 12 height 12
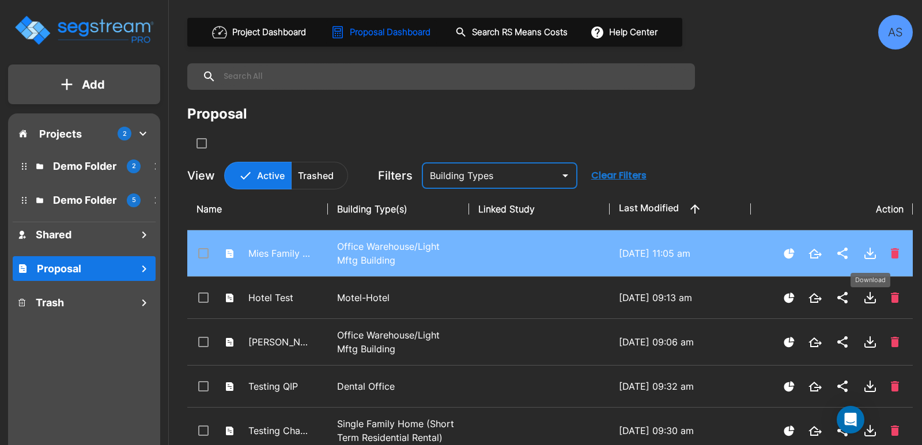
click at [868, 252] on icon "Download" at bounding box center [870, 254] width 14 height 14
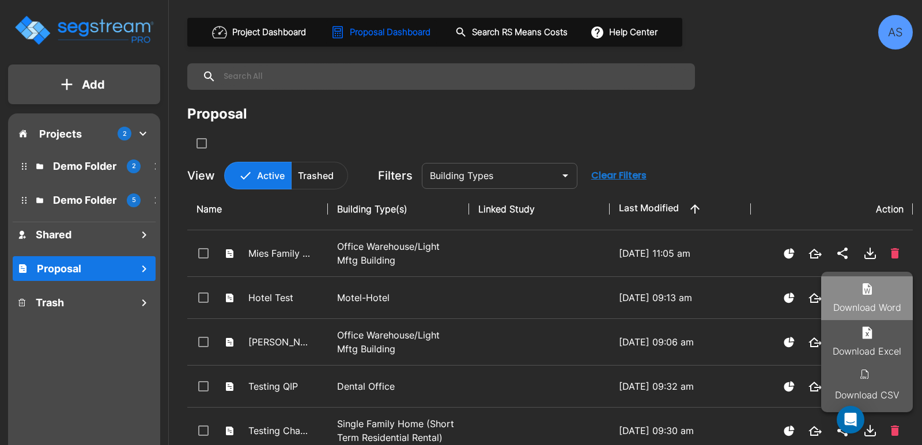
click at [873, 304] on li "Download Word" at bounding box center [867, 299] width 92 height 44
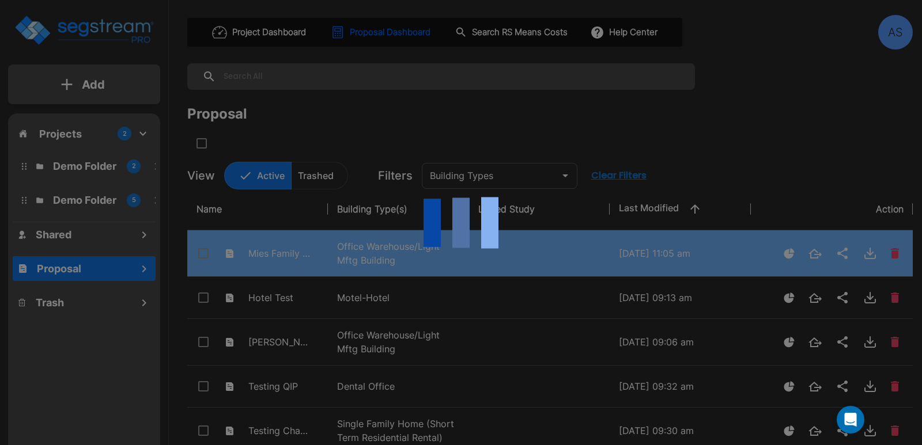
click at [141, 130] on div at bounding box center [461, 222] width 922 height 445
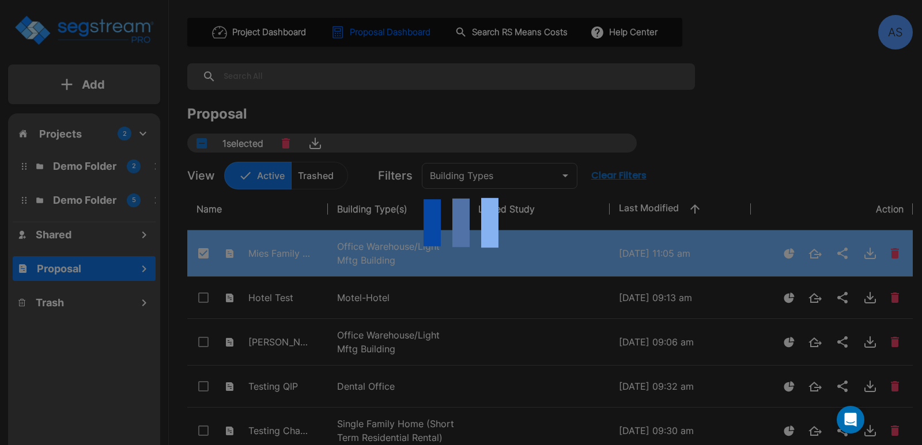
click at [141, 130] on div at bounding box center [461, 222] width 922 height 445
checkbox input "false"
